Goal: Navigation & Orientation: Find specific page/section

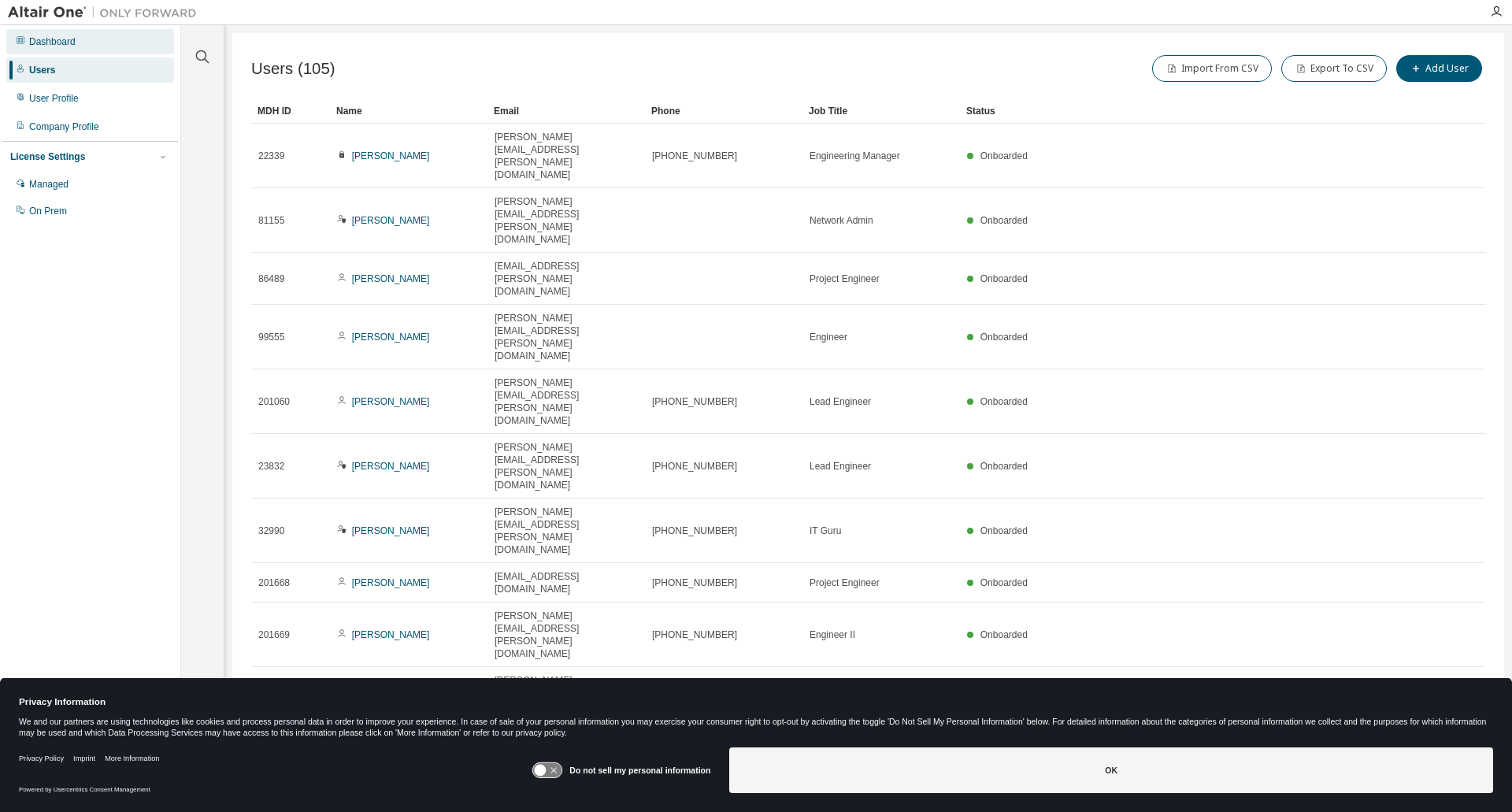
click at [38, 43] on div "Dashboard" at bounding box center [53, 41] width 47 height 13
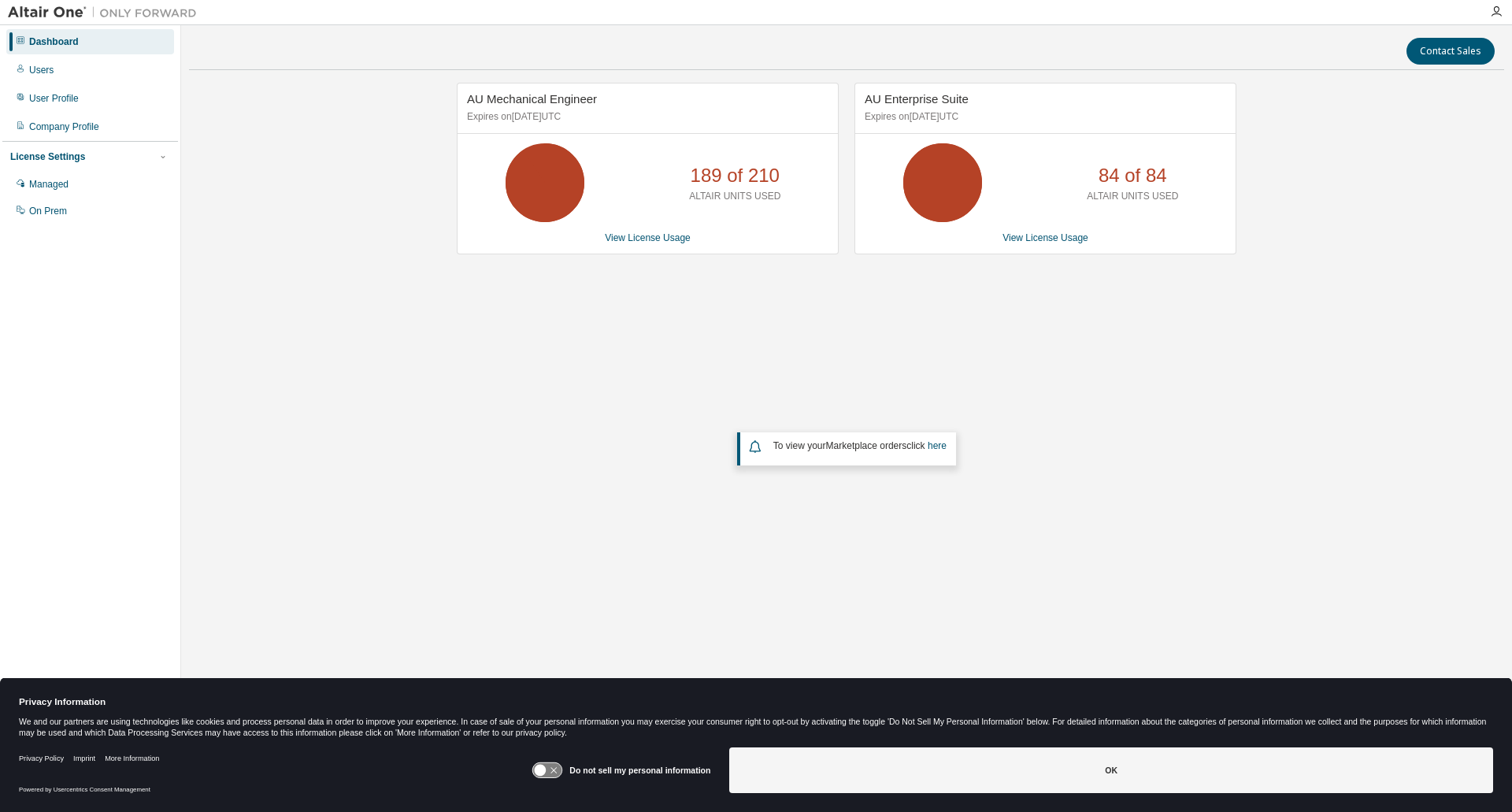
click at [26, 18] on img at bounding box center [106, 13] width 197 height 16
click at [29, 11] on img at bounding box center [106, 13] width 197 height 16
click at [22, 13] on img at bounding box center [106, 13] width 197 height 16
click at [46, 9] on img at bounding box center [106, 13] width 197 height 16
click at [1499, 15] on icon "button" at bounding box center [1496, 12] width 13 height 13
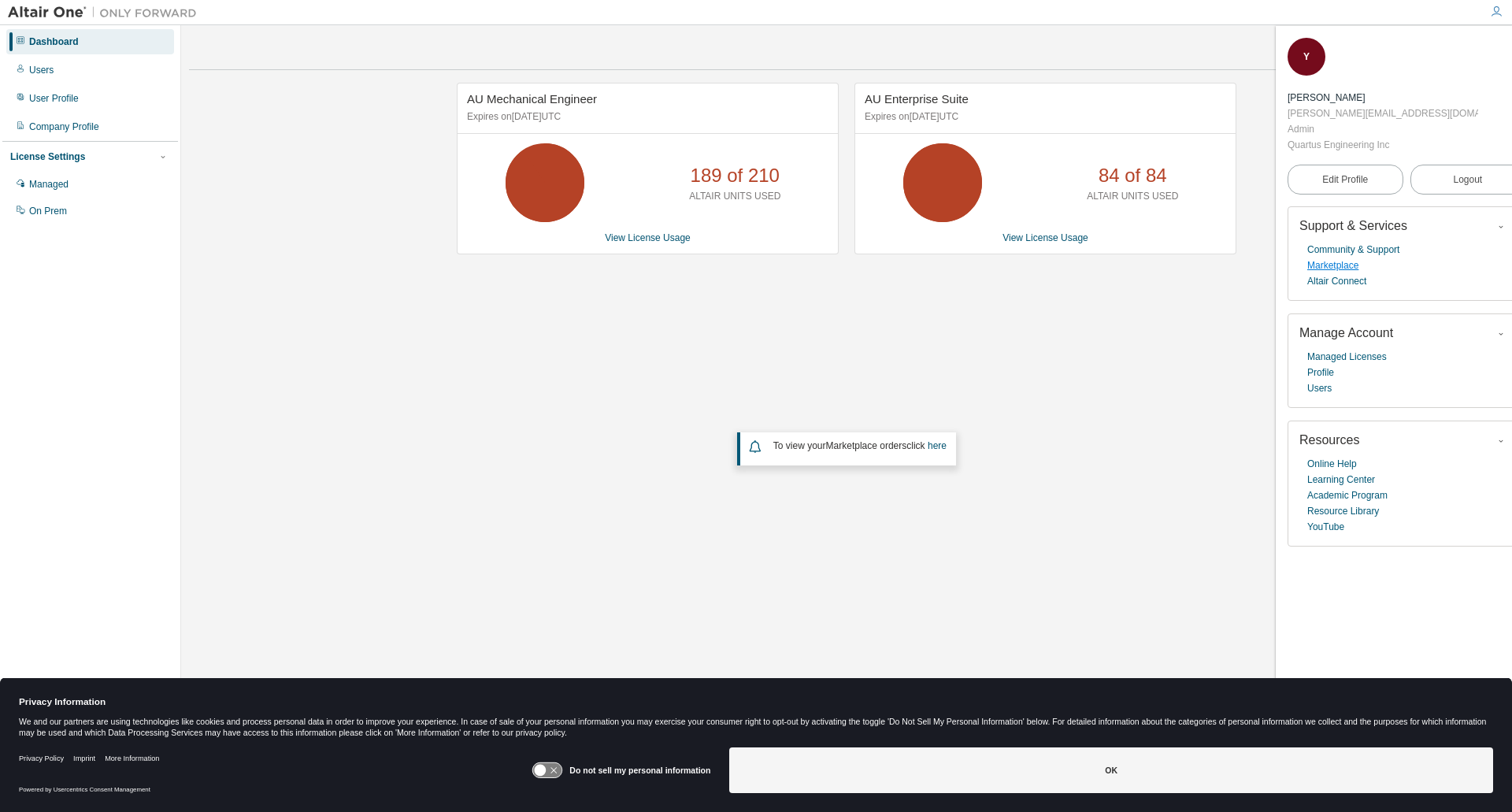
click at [1345, 258] on link "Marketplace" at bounding box center [1333, 266] width 51 height 16
